Goal: Task Accomplishment & Management: Use online tool/utility

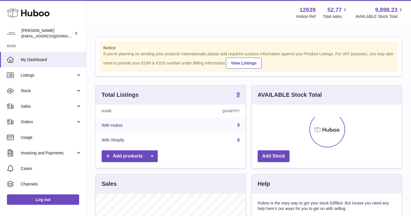
scroll to position [90, 150]
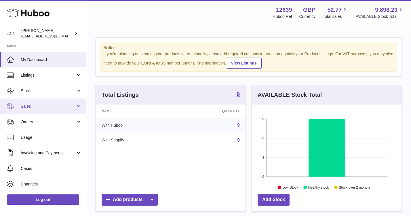
click at [51, 106] on span "Sales" at bounding box center [48, 106] width 55 height 5
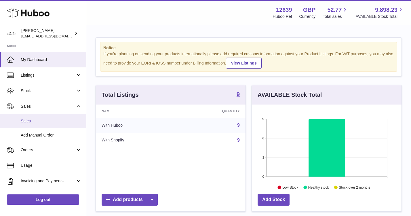
click at [47, 118] on link "Sales" at bounding box center [43, 121] width 86 height 14
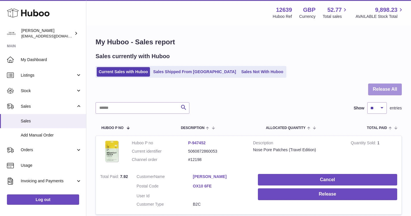
click at [383, 86] on button "Release All" at bounding box center [385, 90] width 34 height 12
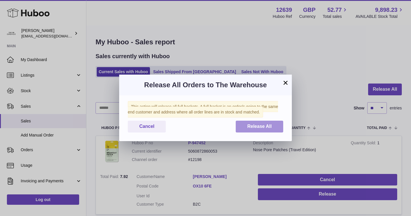
click at [269, 125] on span "Release All" at bounding box center [259, 126] width 24 height 5
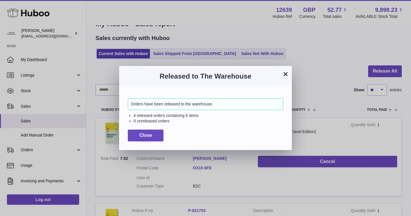
scroll to position [23, 0]
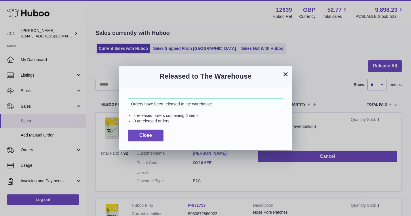
click at [286, 73] on button "×" at bounding box center [285, 74] width 7 height 7
